Goal: Task Accomplishment & Management: Complete application form

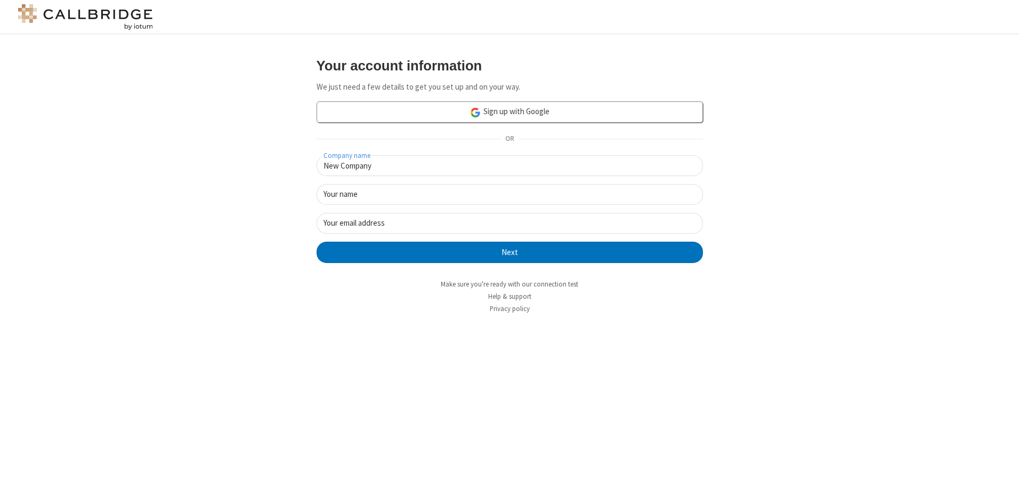
type input "New Company"
type input "New User"
type input "[EMAIL_ADDRESS][DOMAIN_NAME]"
click button "Next" at bounding box center [510, 252] width 387 height 21
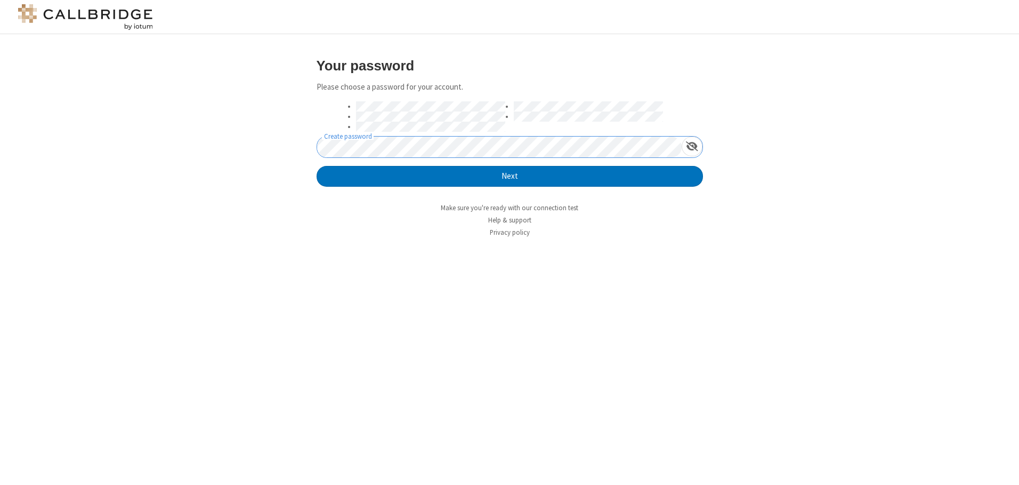
click at [317, 166] on button "Next" at bounding box center [510, 176] width 387 height 21
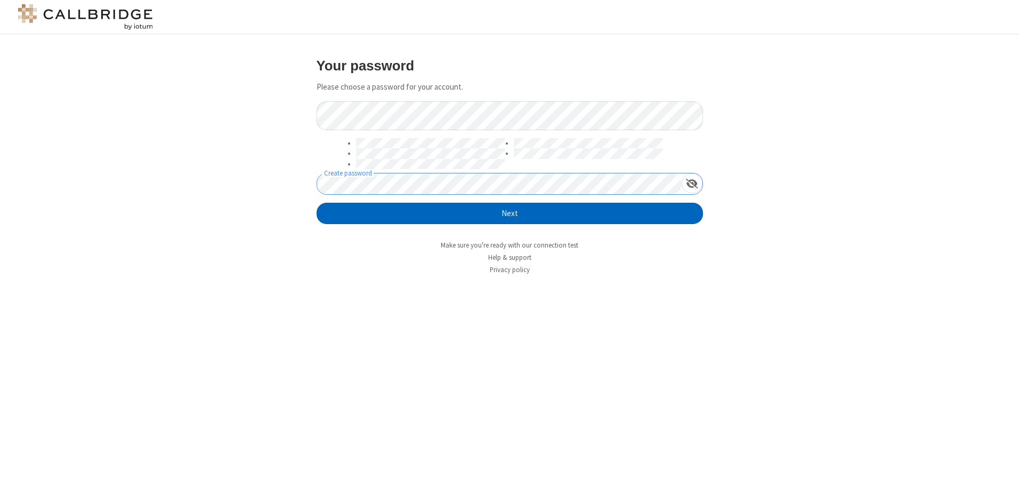
click at [510, 213] on button "Next" at bounding box center [510, 213] width 387 height 21
